Goal: Complete application form

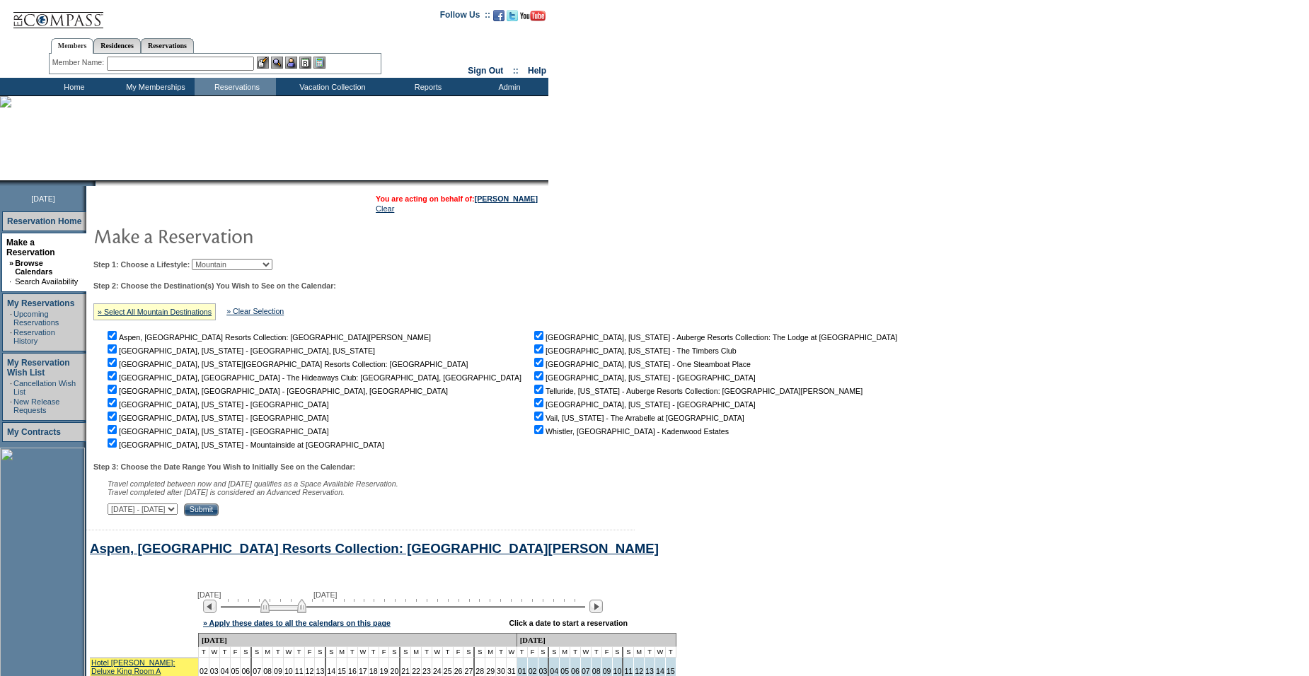
click at [262, 265] on select "Beach Leisure Metropolitan Mountain OIAL for Adventure OIAL for Couples OIAL fo…" at bounding box center [232, 264] width 81 height 11
select select "Metropolitan"
click at [216, 260] on select "Beach Leisure Metropolitan Mountain OIAL for Adventure OIAL for Couples OIAL fo…" at bounding box center [232, 264] width 81 height 11
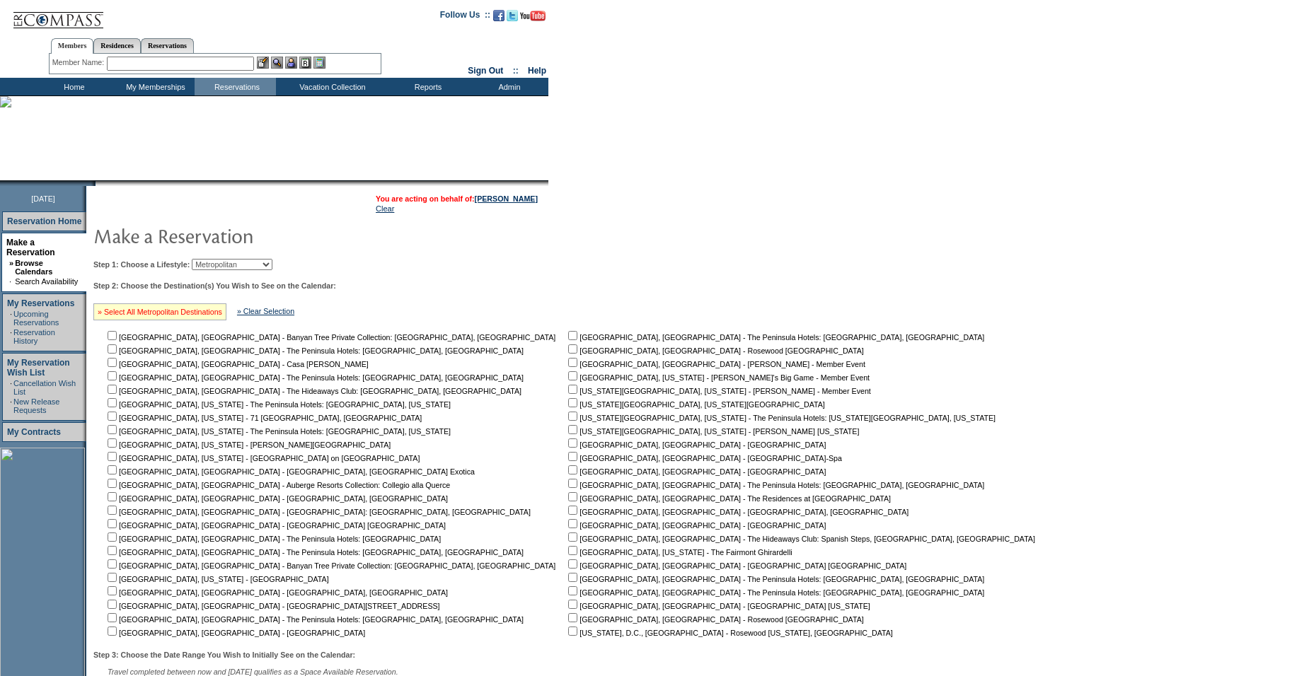
click at [192, 313] on link "» Select All Metropolitan Destinations" at bounding box center [160, 312] width 124 height 8
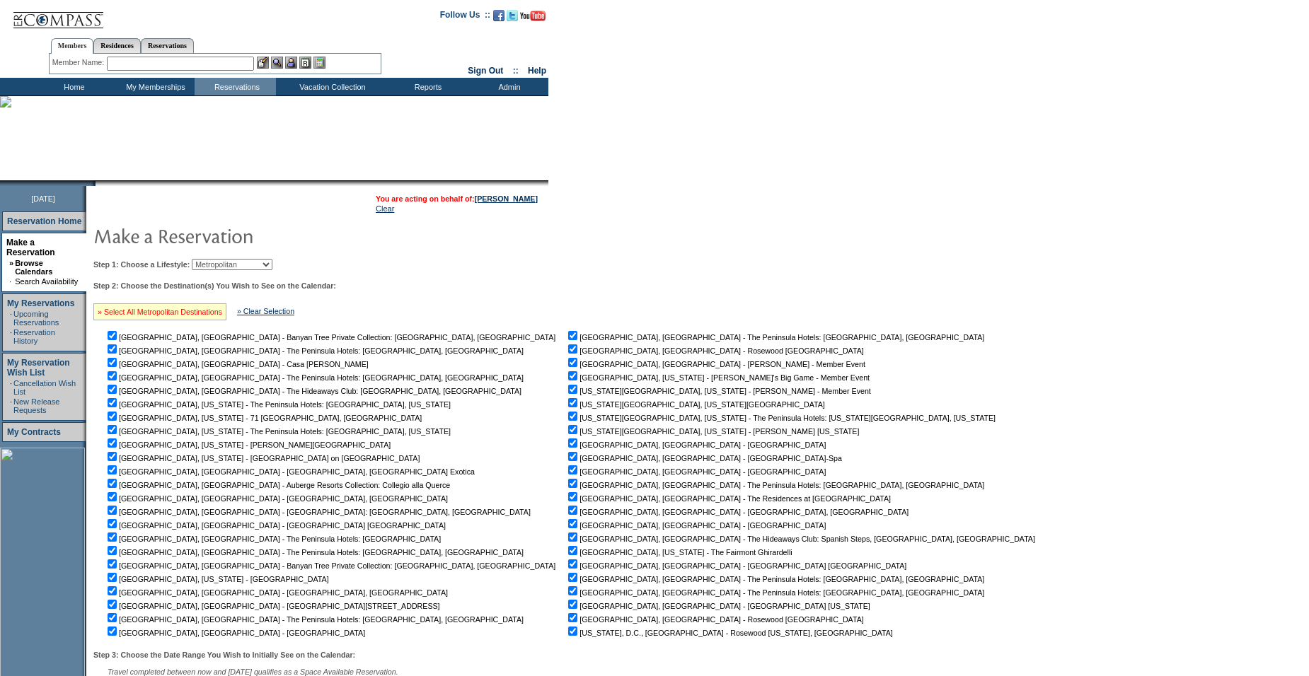
checkbox input "true"
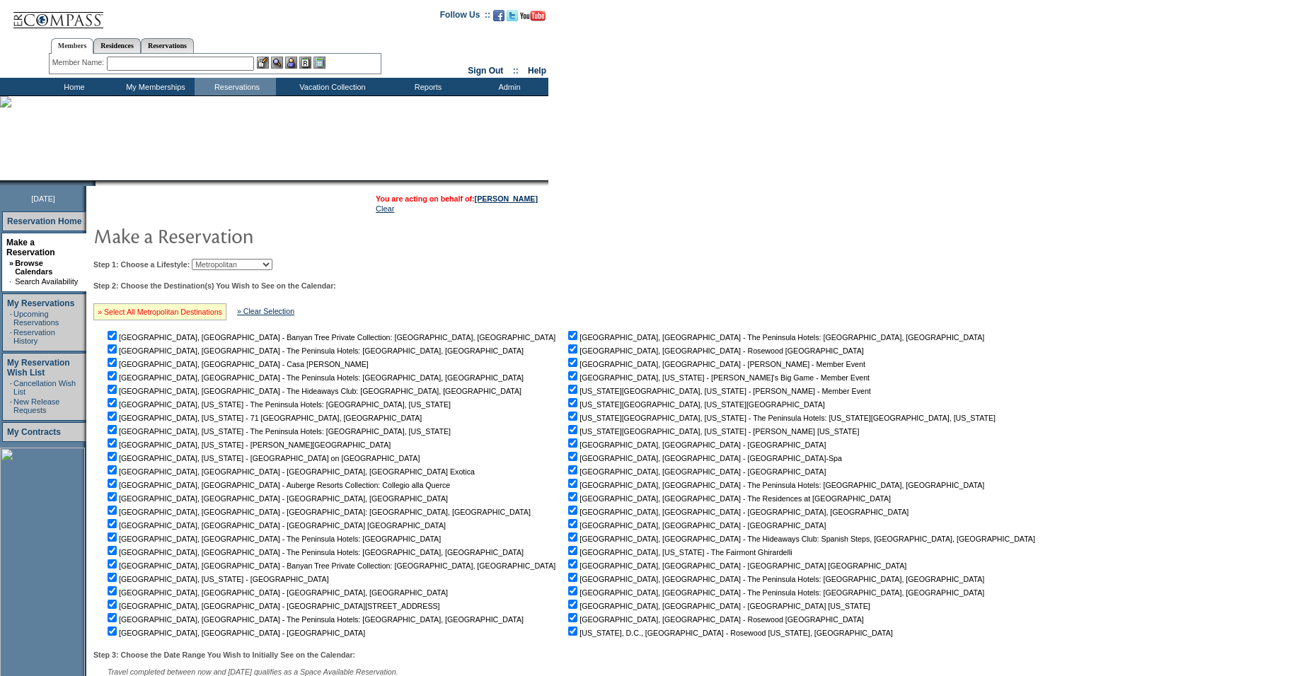
checkbox input "true"
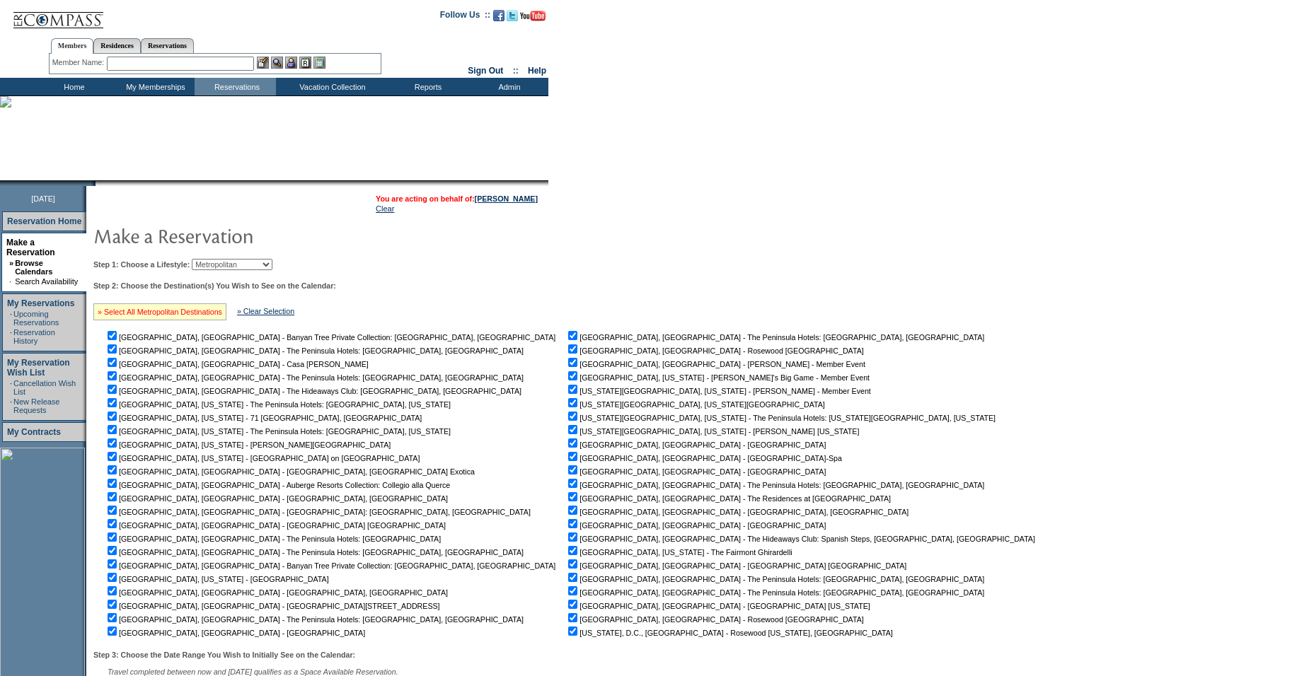
checkbox input "true"
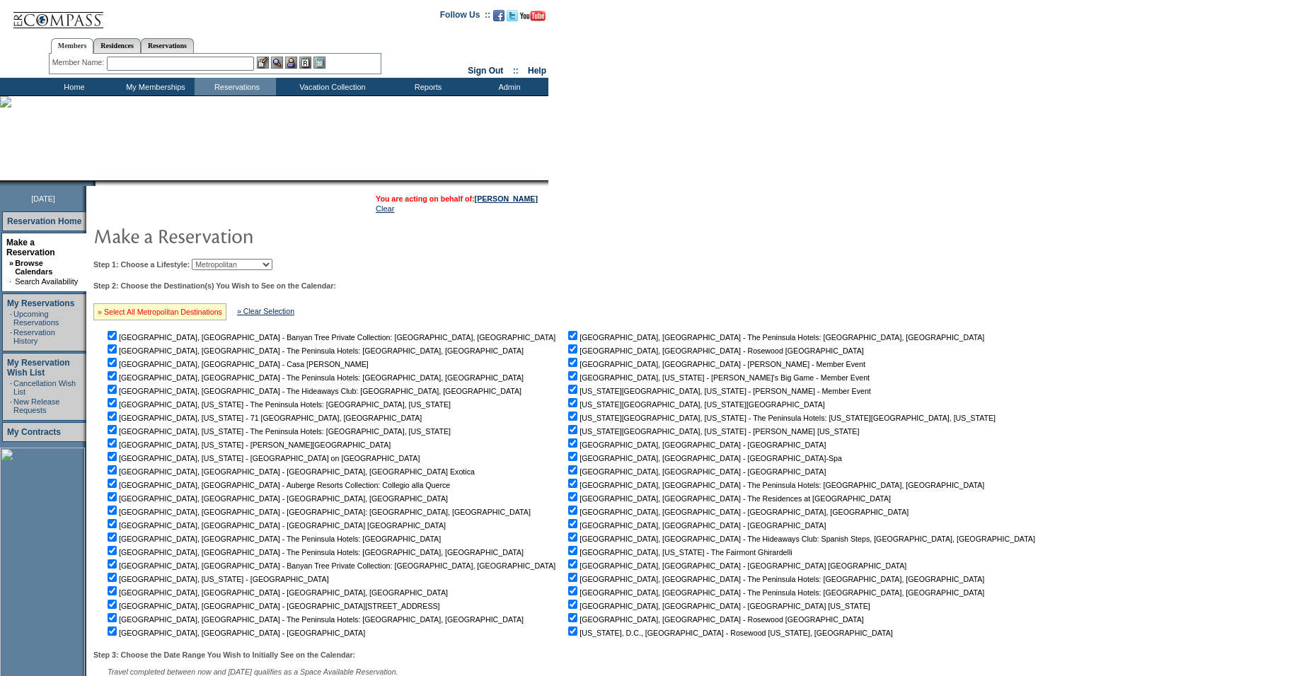
checkbox input "true"
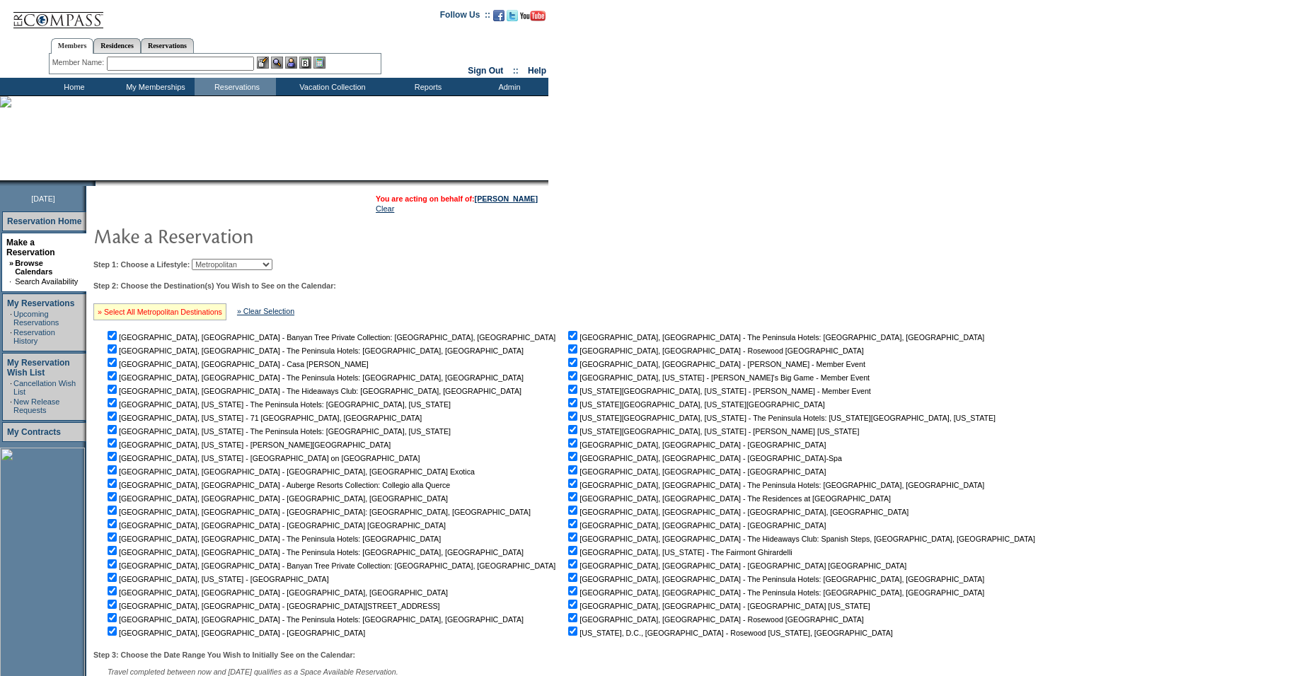
checkbox input "true"
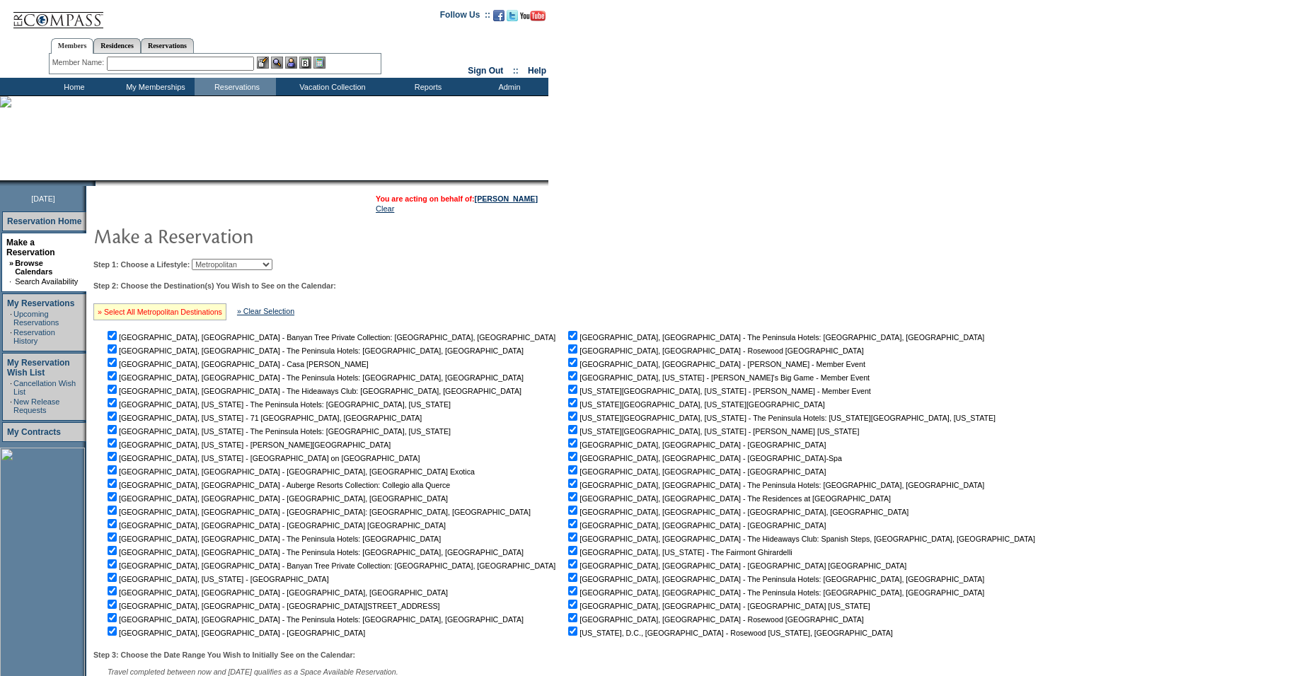
checkbox input "true"
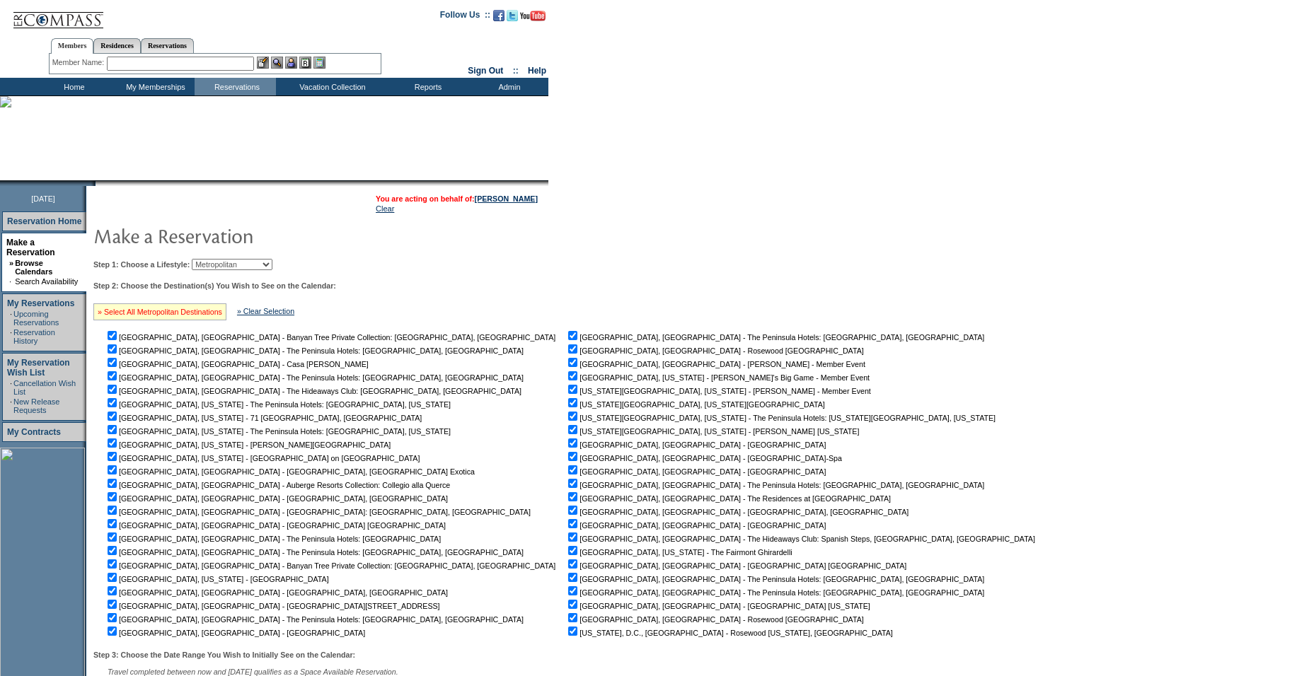
checkbox input "true"
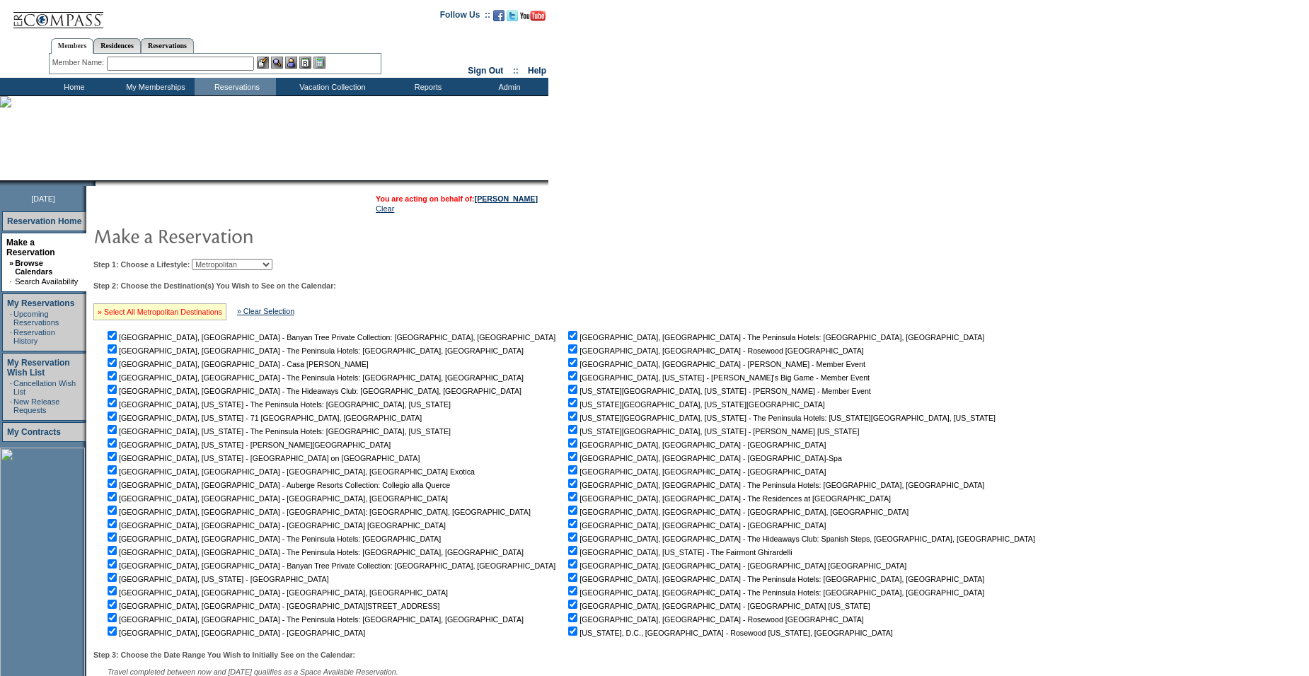
checkbox input "true"
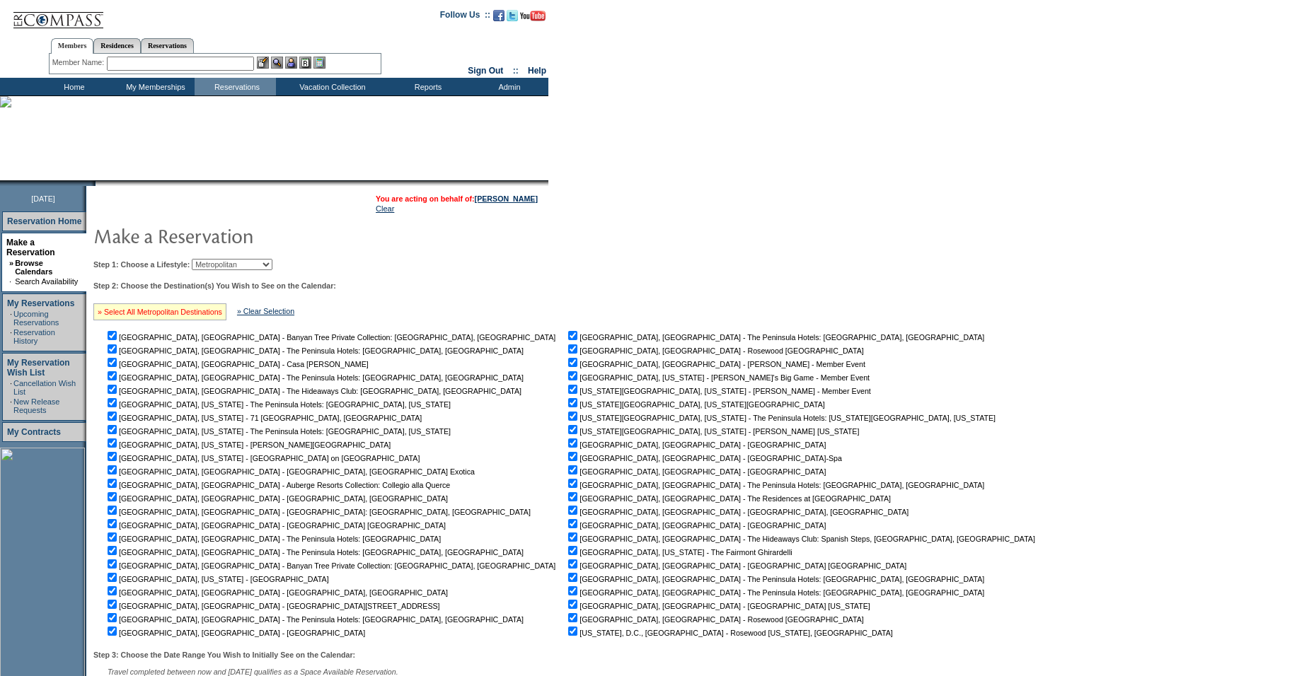
checkbox input "true"
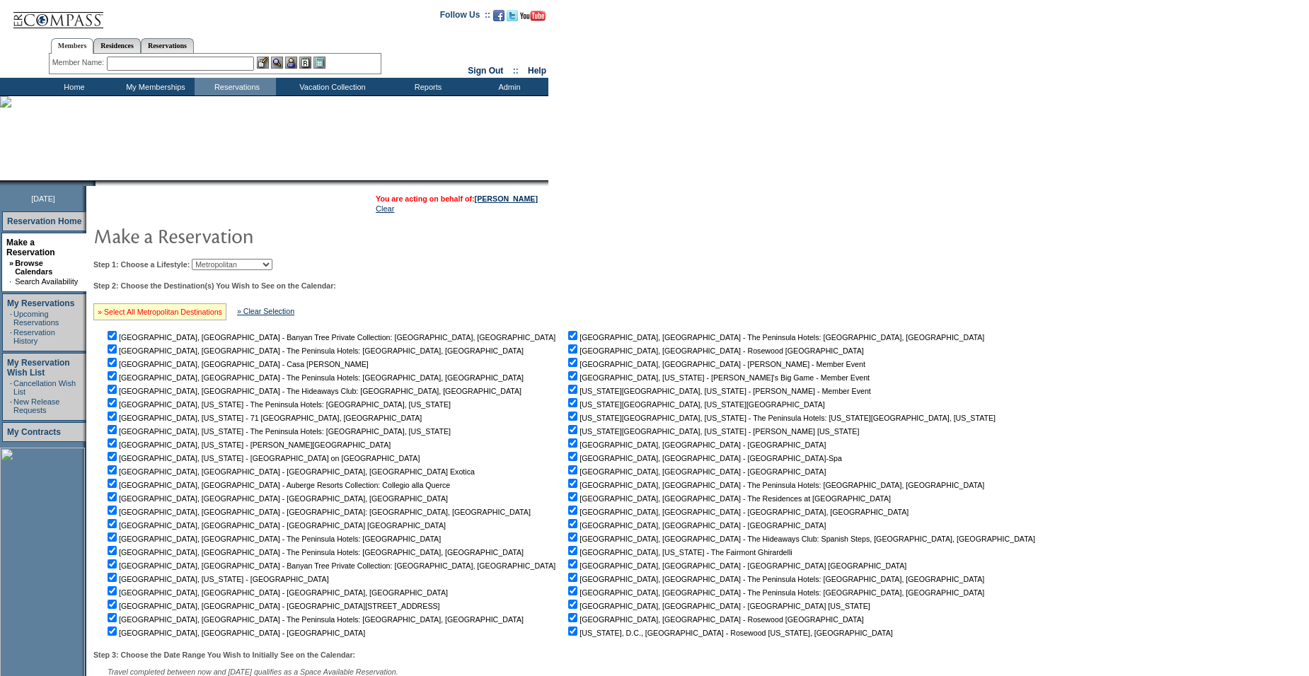
checkbox input "true"
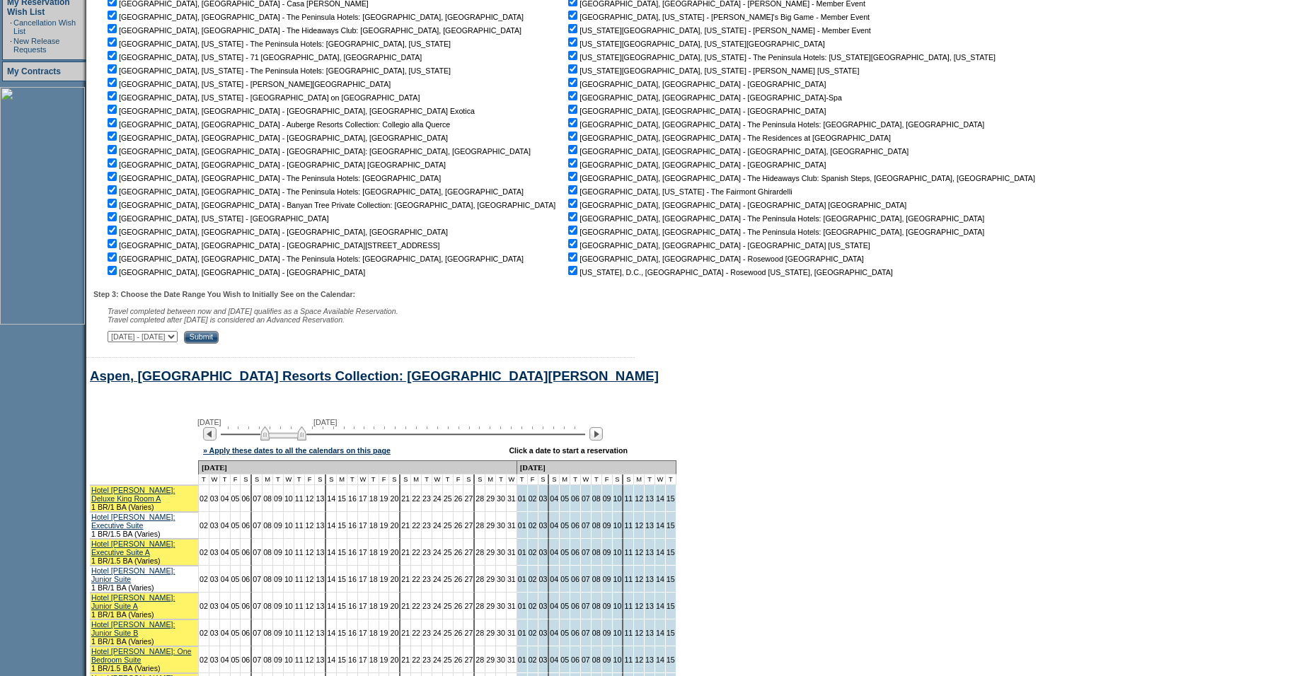
scroll to position [362, 0]
click at [219, 342] on input "Submit" at bounding box center [201, 336] width 35 height 13
